Goal: Complete application form

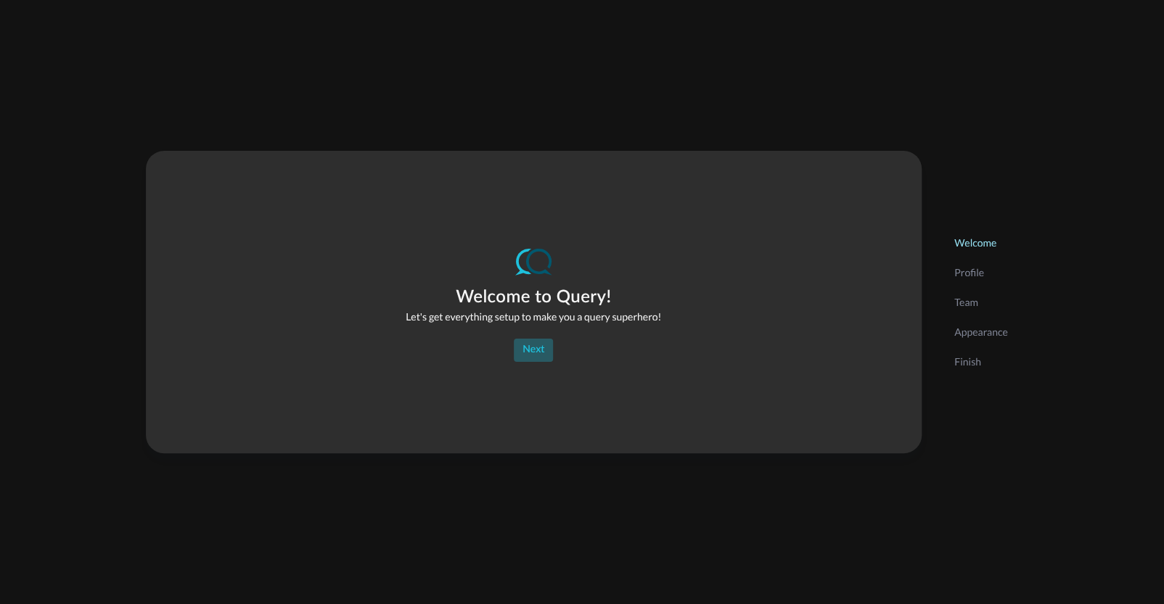
click at [538, 339] on button "Next" at bounding box center [533, 350] width 39 height 23
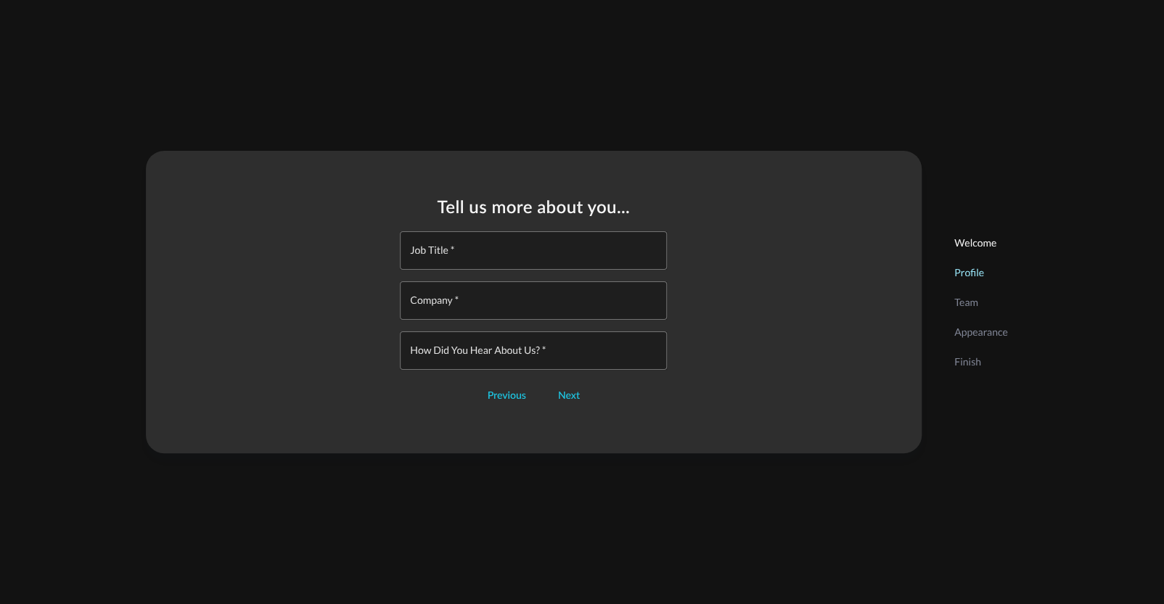
click at [469, 256] on input "Job Title   *" at bounding box center [537, 250] width 258 height 38
type input "Associate"
type input "PwC"
click at [561, 395] on button "Next" at bounding box center [568, 395] width 39 height 23
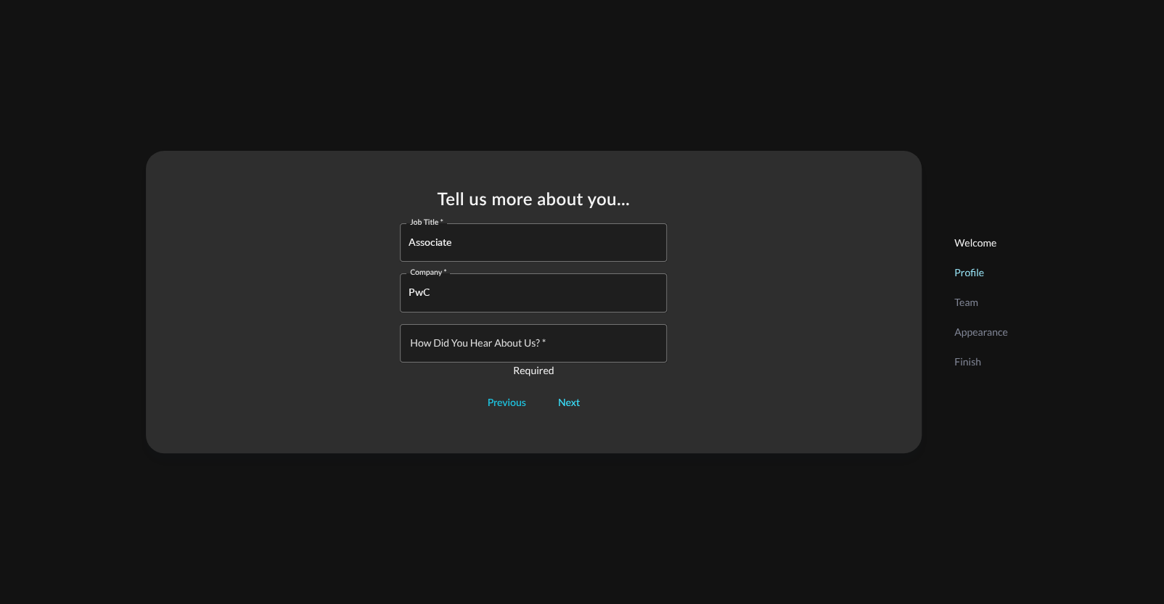
click at [572, 403] on button "Next" at bounding box center [568, 403] width 39 height 23
click at [539, 344] on input "How did you hear about us?   *" at bounding box center [537, 343] width 258 height 38
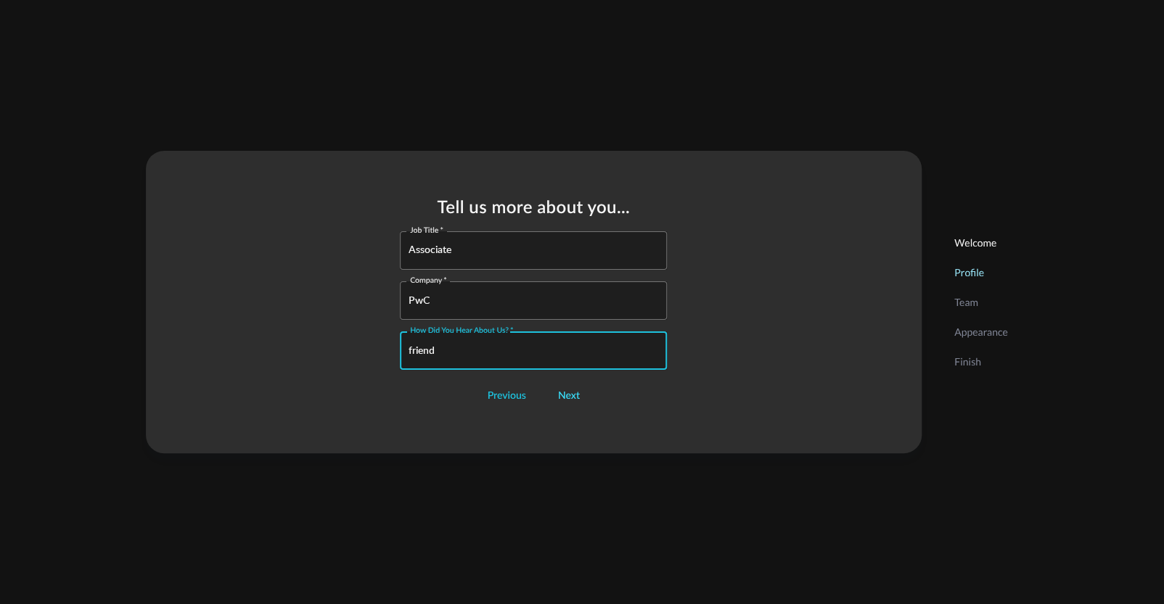
type input "friend"
click at [572, 397] on button "Next" at bounding box center [568, 395] width 39 height 23
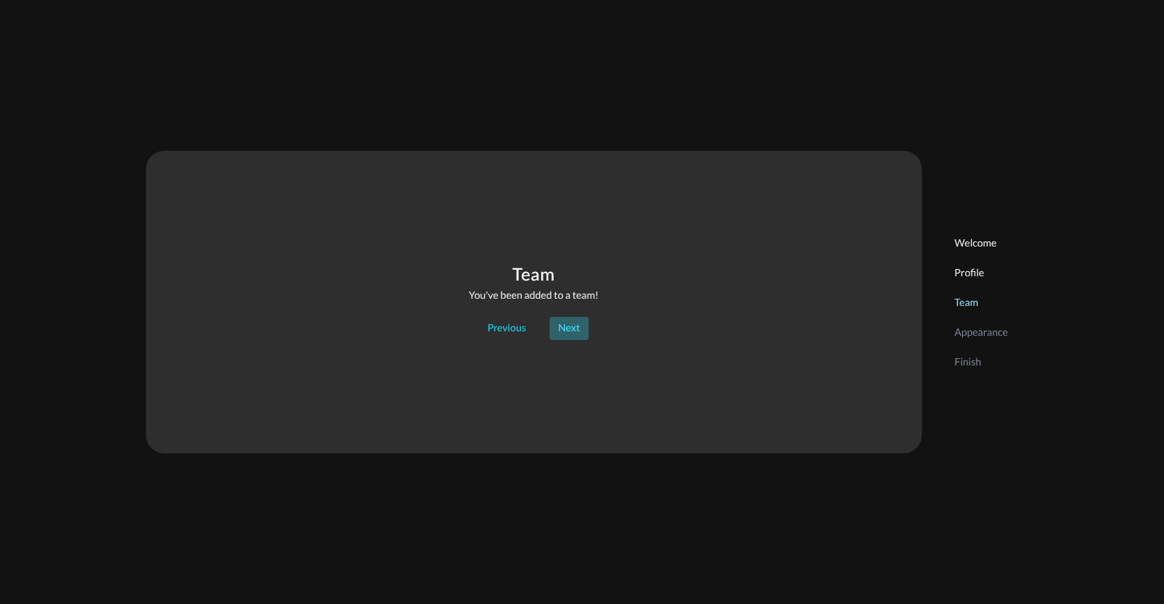
click at [569, 325] on button "Next" at bounding box center [568, 328] width 39 height 23
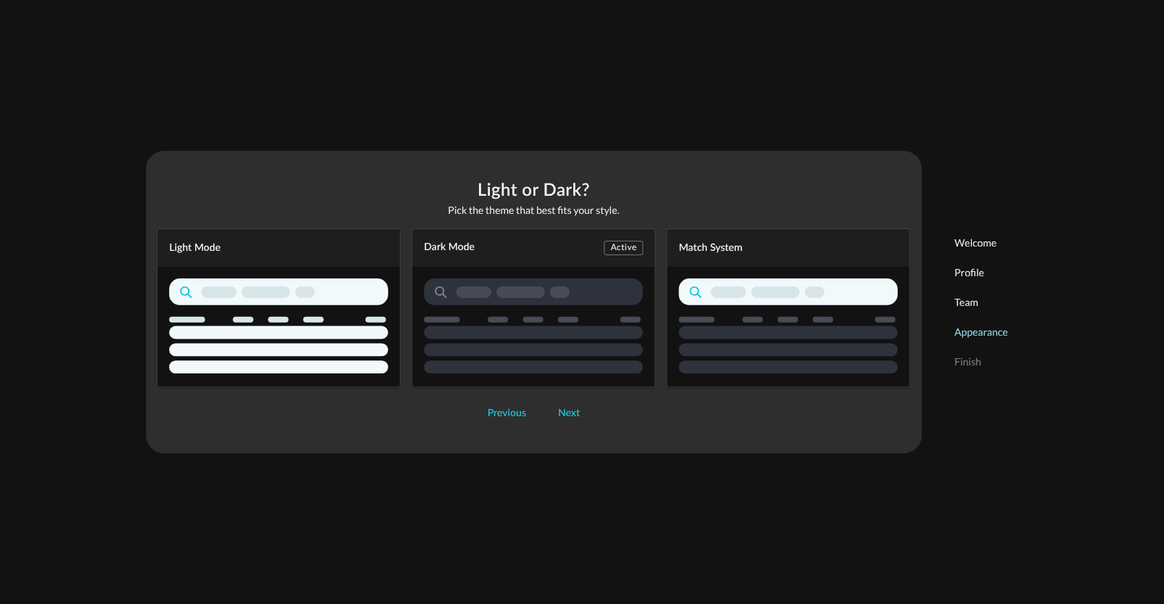
click at [628, 249] on div "Dark Mode Active" at bounding box center [533, 308] width 244 height 159
click at [559, 411] on button "Next" at bounding box center [568, 413] width 39 height 23
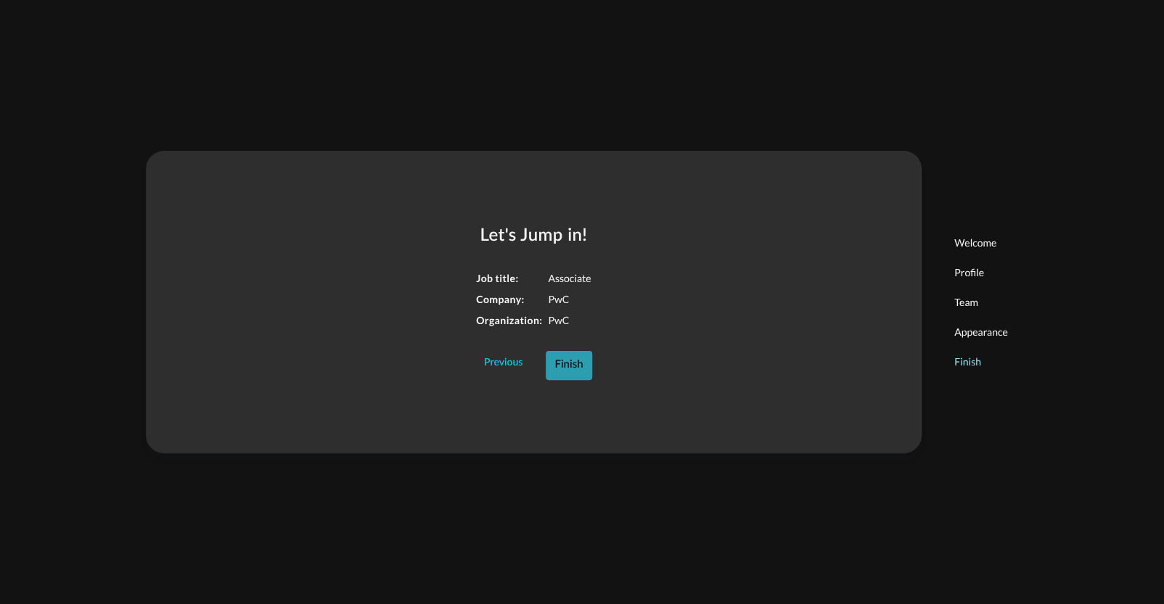
click at [572, 369] on button "Finish" at bounding box center [569, 365] width 46 height 29
click at [968, 371] on div "Finish" at bounding box center [980, 362] width 75 height 30
click at [588, 364] on footer "Previous Finish" at bounding box center [533, 365] width 161 height 29
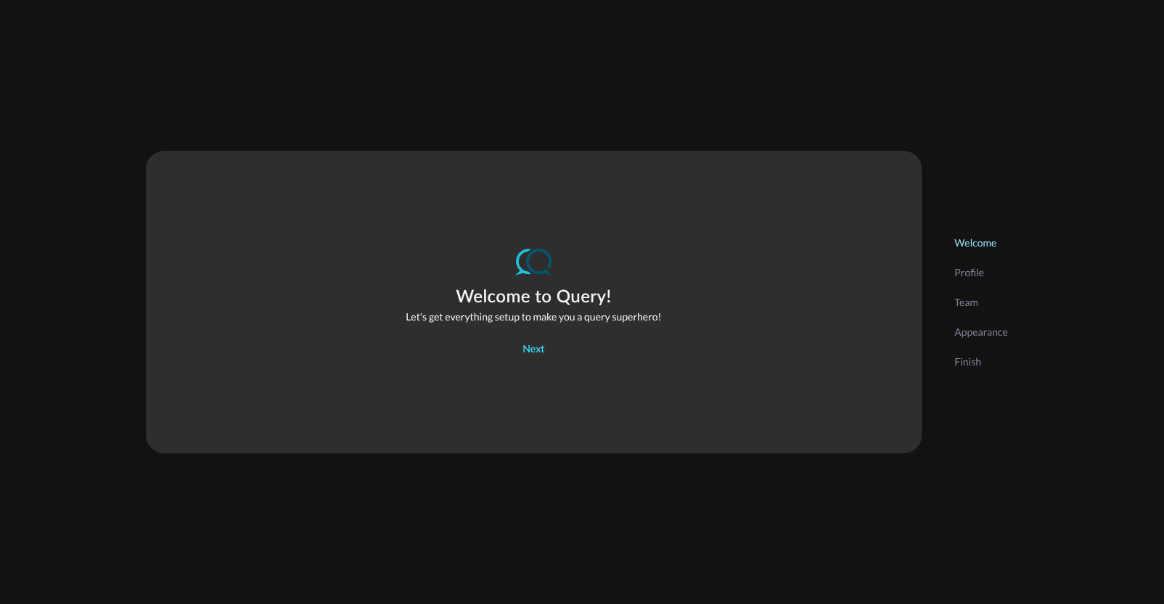
click at [544, 343] on button "Next" at bounding box center [533, 350] width 39 height 23
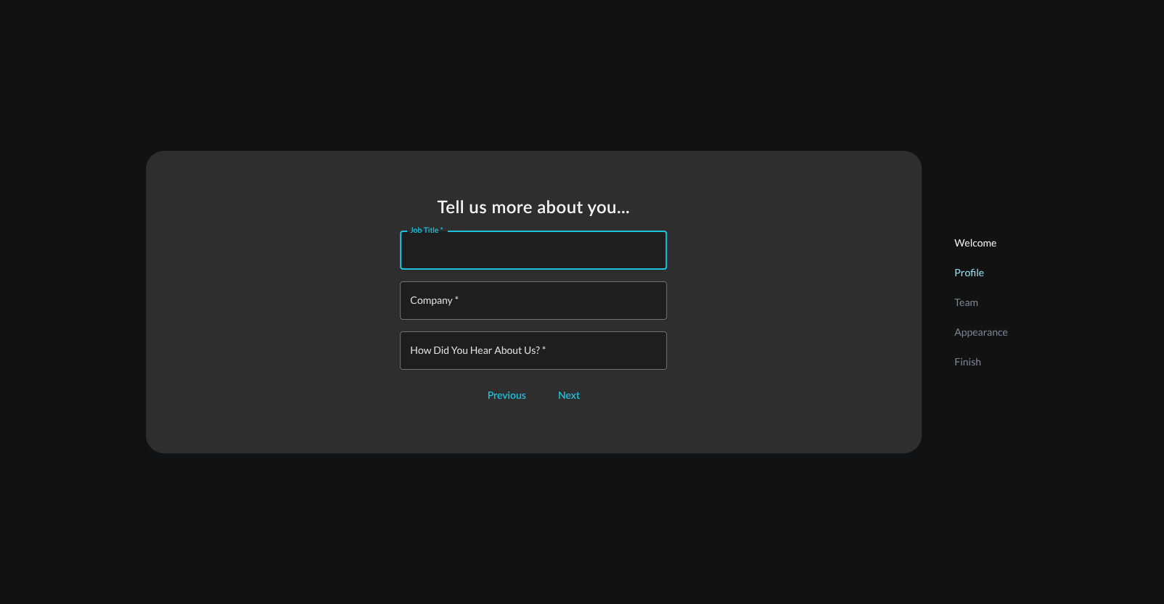
click at [493, 245] on input "Job Title   *" at bounding box center [537, 250] width 258 height 38
type input "Associate"
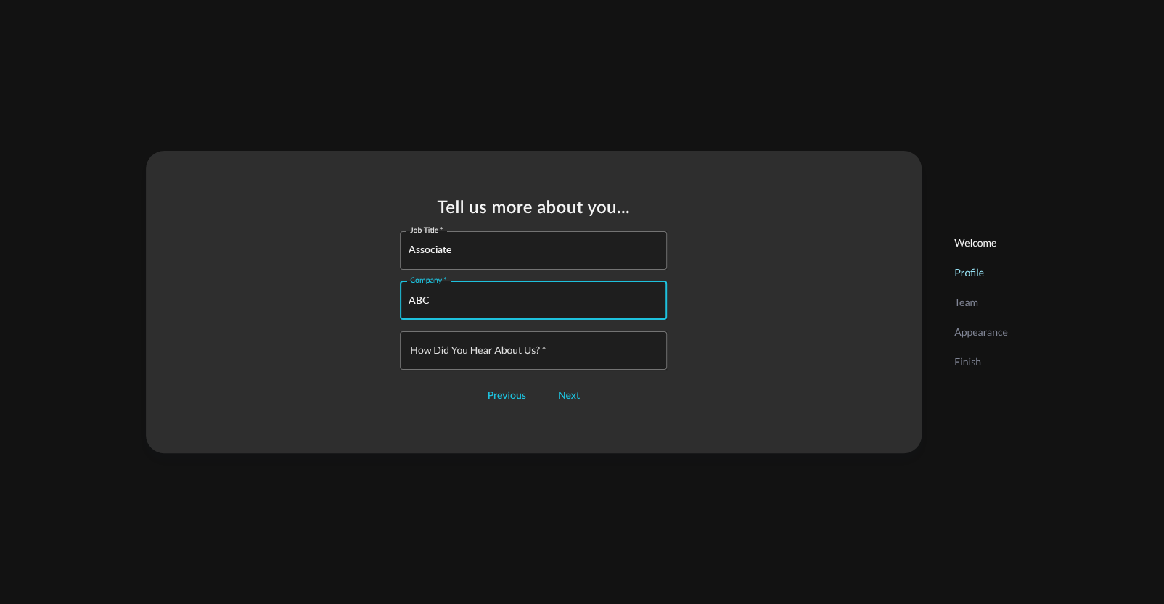
type input "ABC"
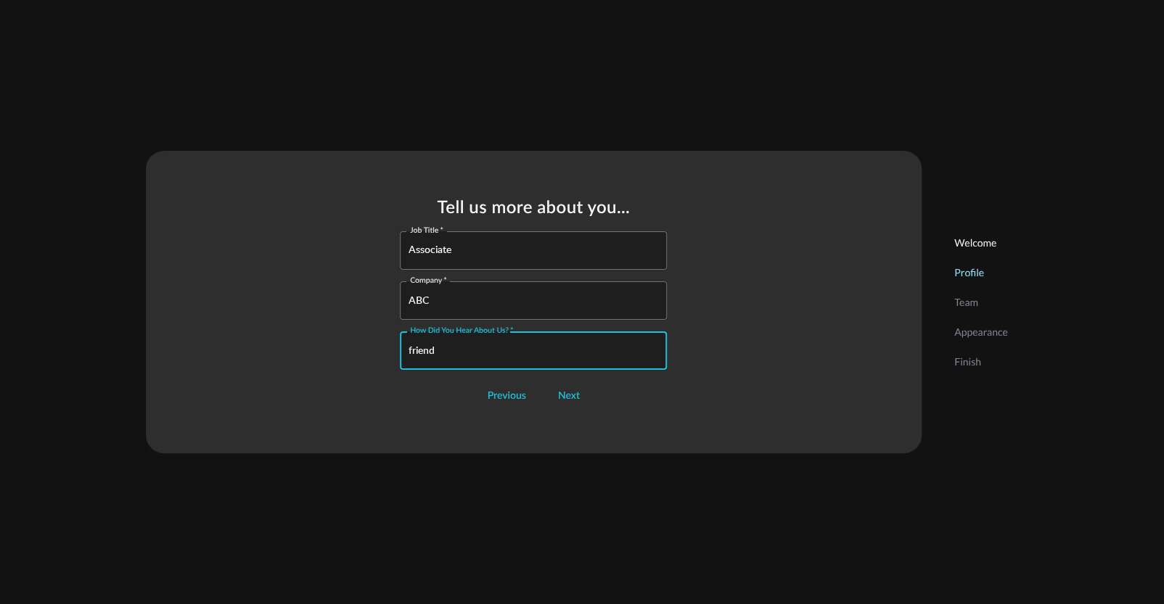
type input "friend"
click at [615, 435] on div "Tell us more about you... Job Title   * Associate Job Title   * Company   * ABC…" at bounding box center [534, 302] width 776 height 303
click at [571, 390] on button "Next" at bounding box center [568, 395] width 39 height 23
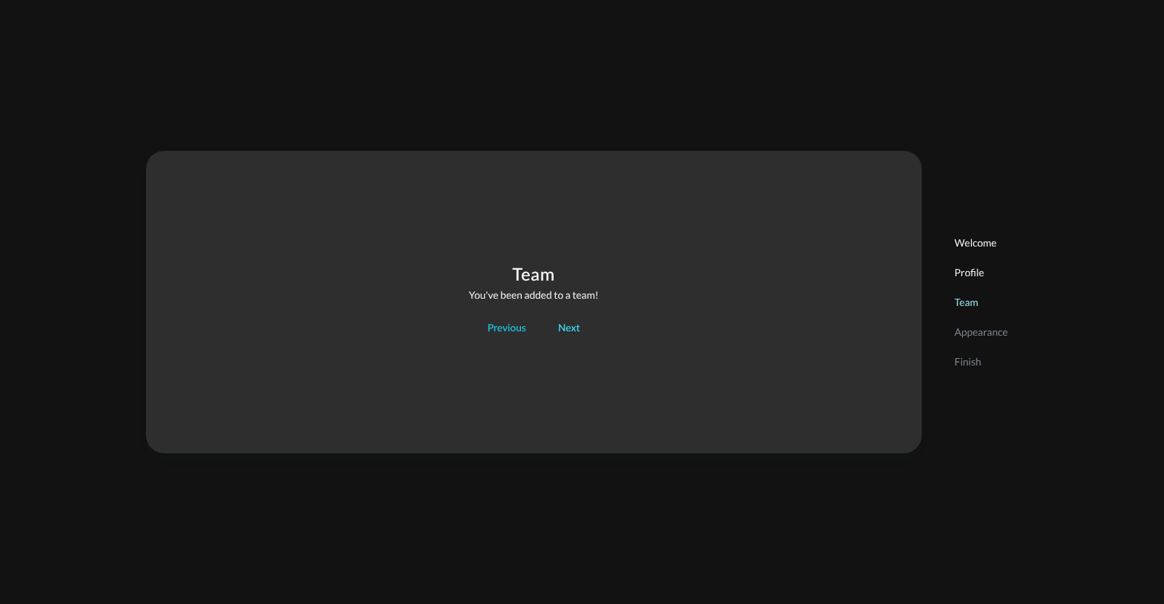
click at [569, 329] on button "Next" at bounding box center [568, 328] width 39 height 23
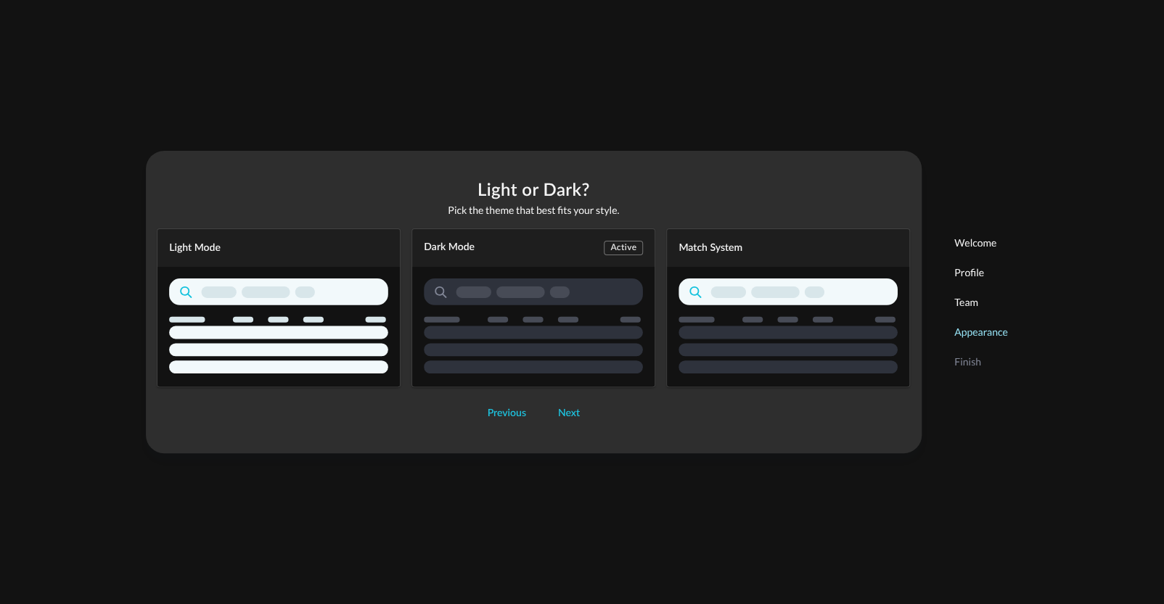
click at [614, 249] on div "Dark Mode Active" at bounding box center [533, 308] width 244 height 159
click at [577, 408] on button "Next" at bounding box center [568, 413] width 39 height 23
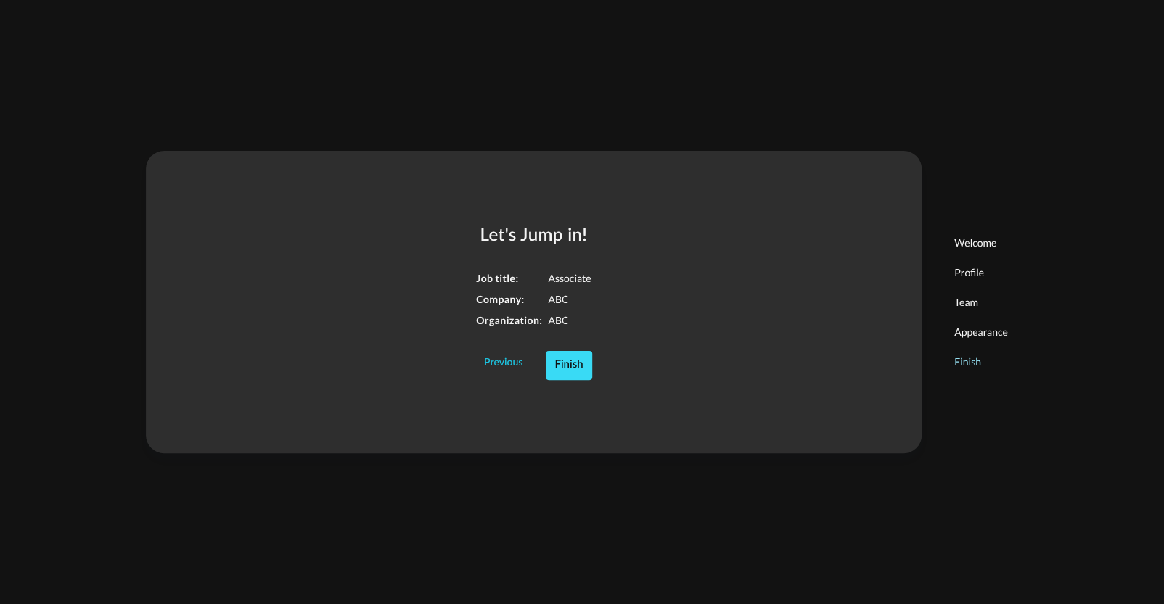
click at [567, 370] on button "Finish" at bounding box center [569, 365] width 46 height 29
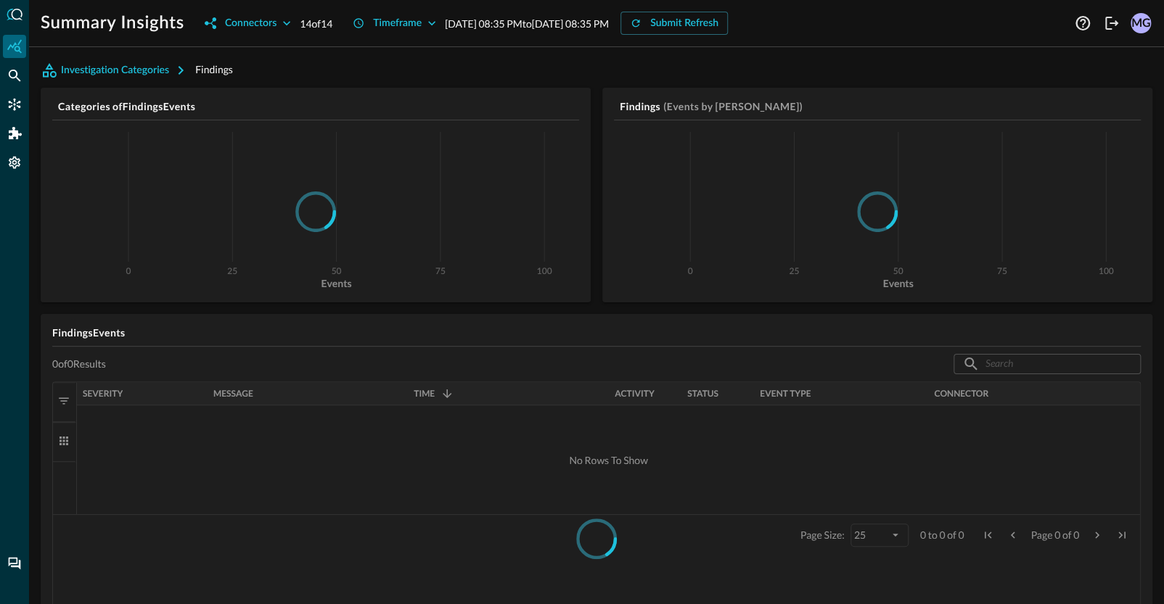
click at [1136, 20] on div "MG" at bounding box center [1140, 23] width 20 height 20
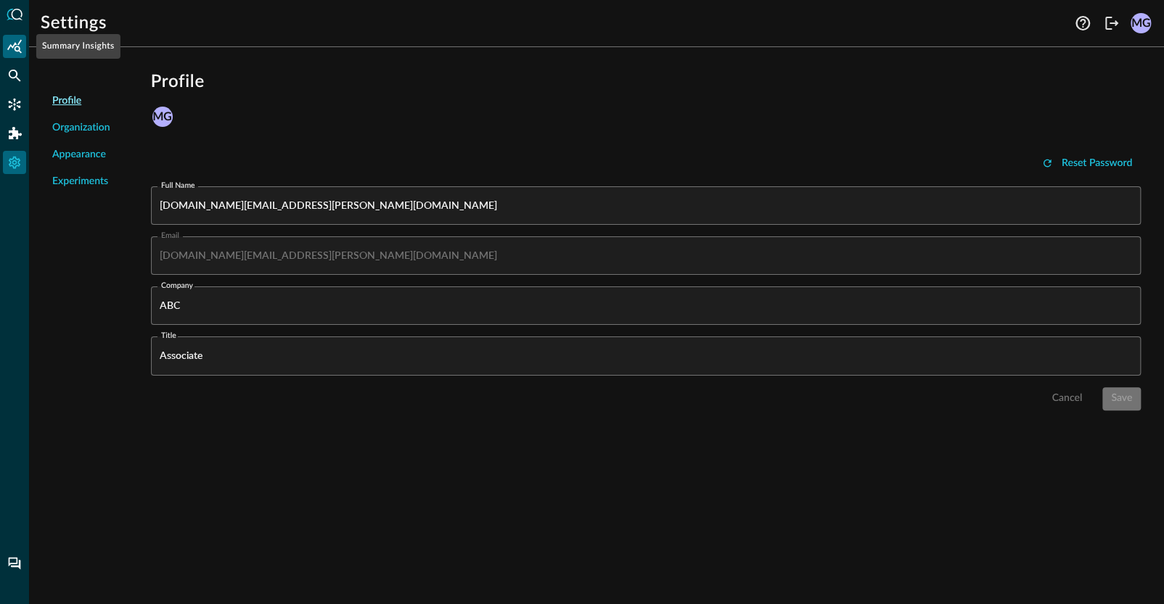
click at [17, 41] on icon "Summary Insights" at bounding box center [14, 46] width 15 height 15
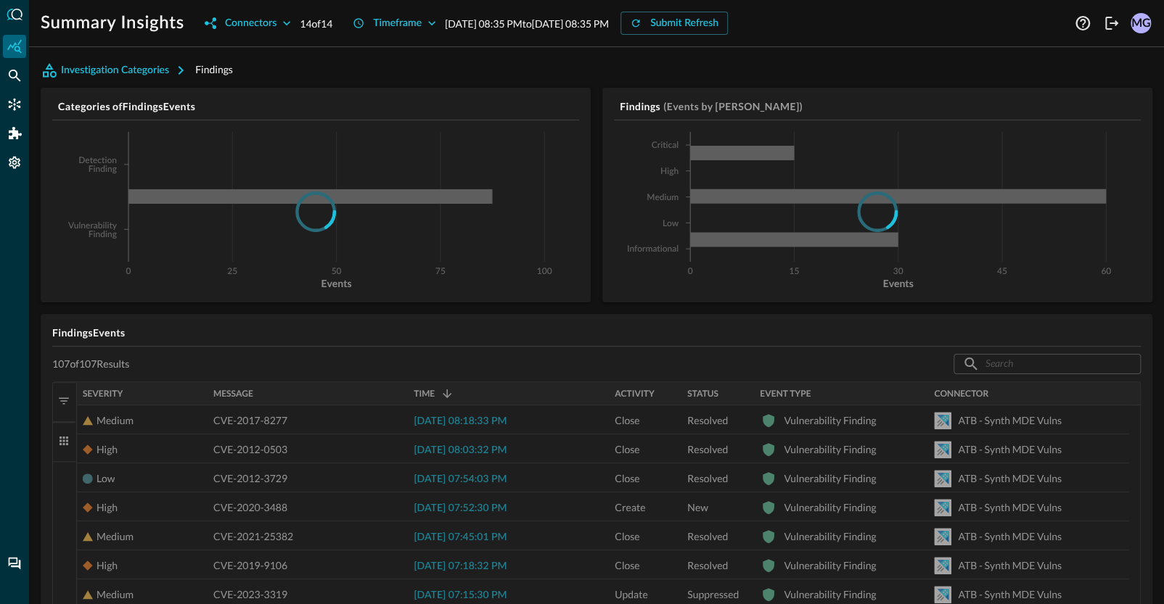
click at [1142, 25] on div "MG" at bounding box center [1140, 23] width 20 height 20
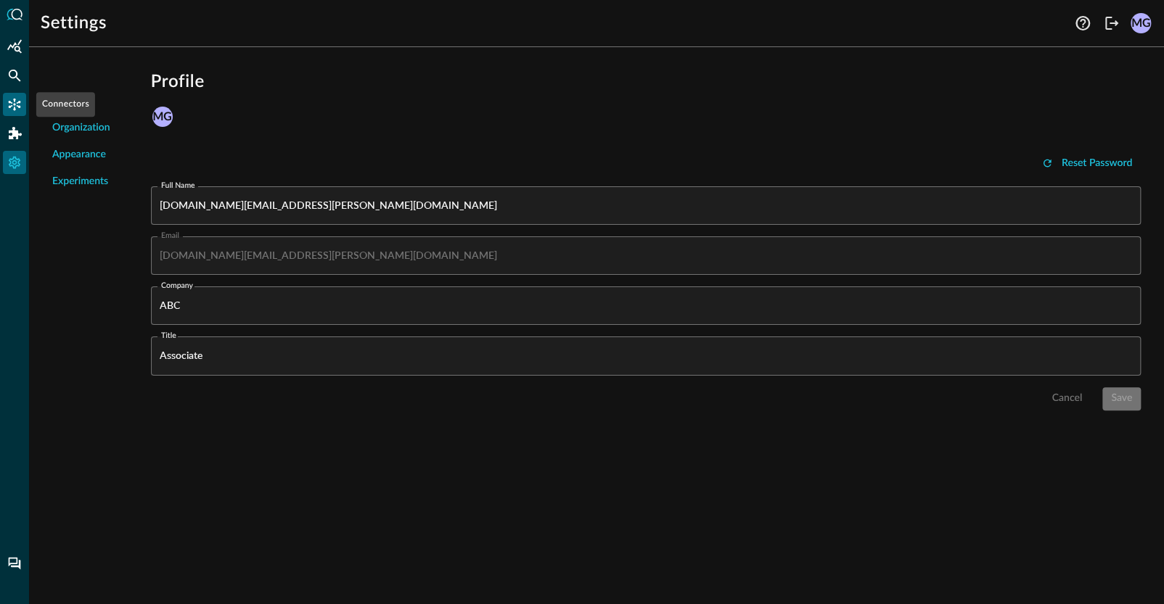
click at [14, 102] on icon "Connectors" at bounding box center [15, 105] width 12 height 12
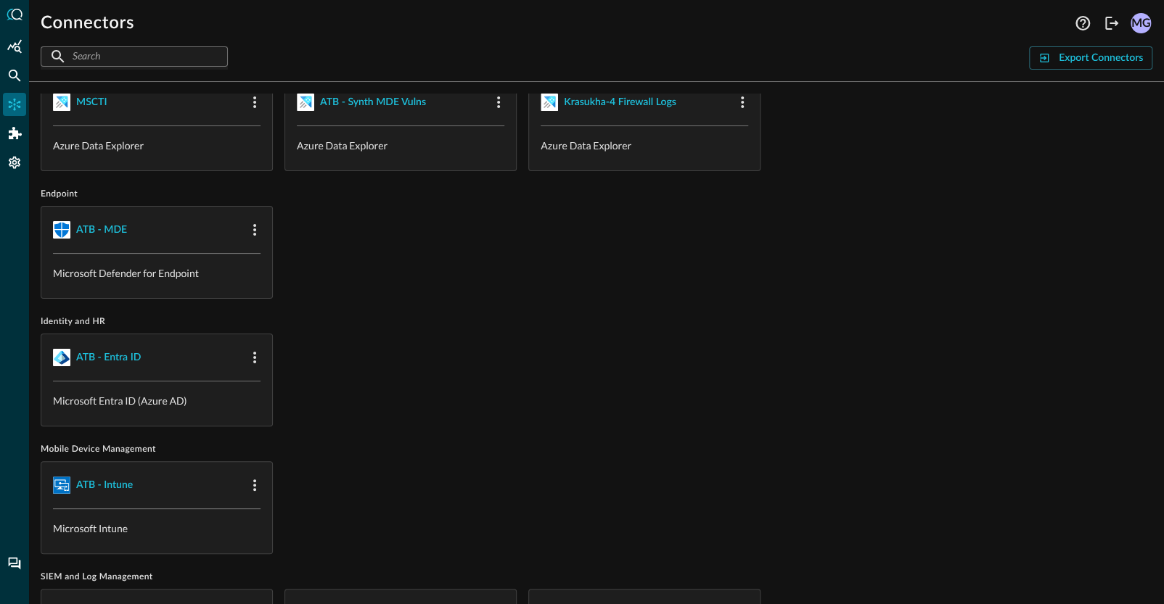
scroll to position [391, 0]
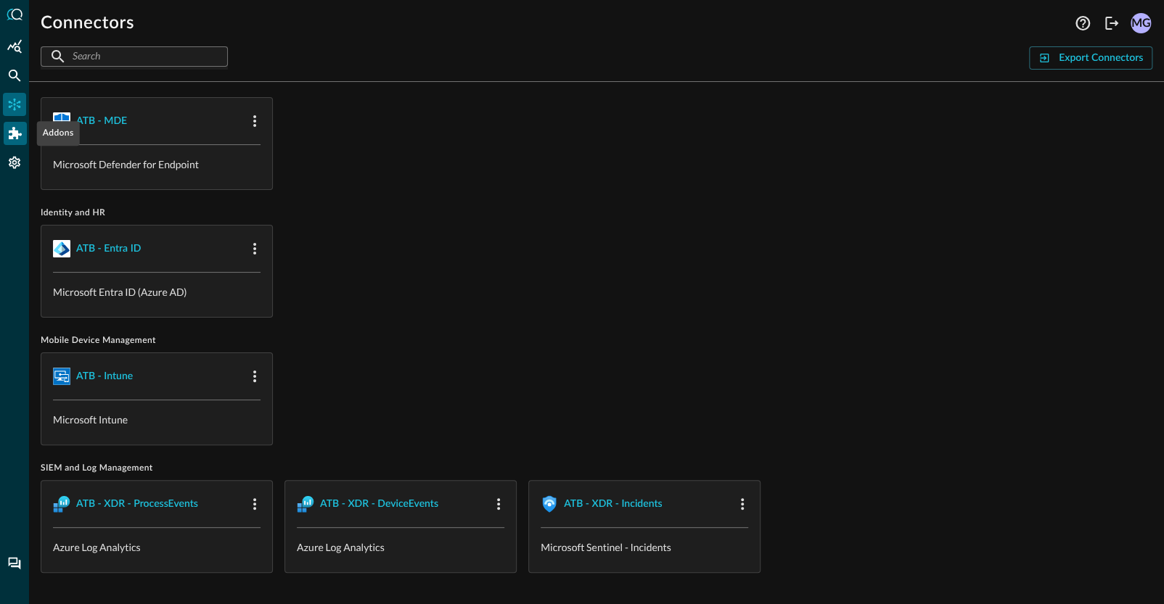
click at [7, 128] on div "Addons" at bounding box center [15, 133] width 23 height 23
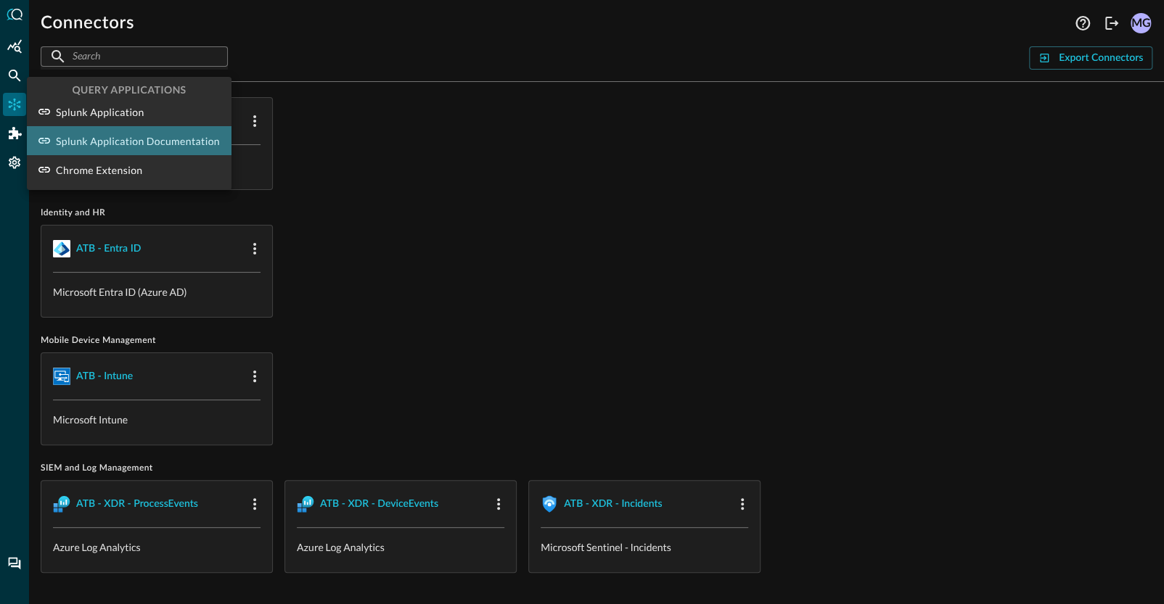
click at [75, 133] on p "Splunk Application Documentation" at bounding box center [138, 140] width 164 height 15
